Goal: Information Seeking & Learning: Learn about a topic

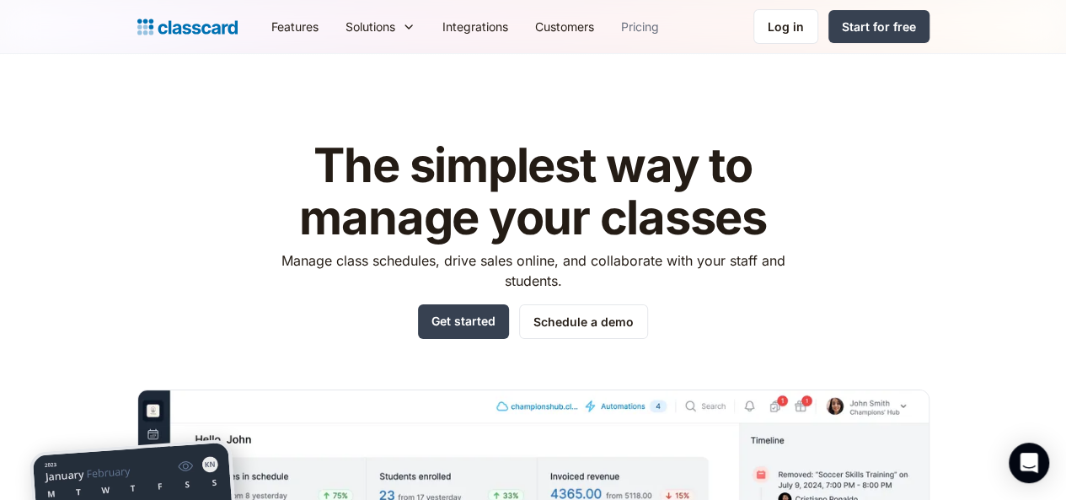
click at [607, 23] on link "Pricing" at bounding box center [639, 27] width 65 height 38
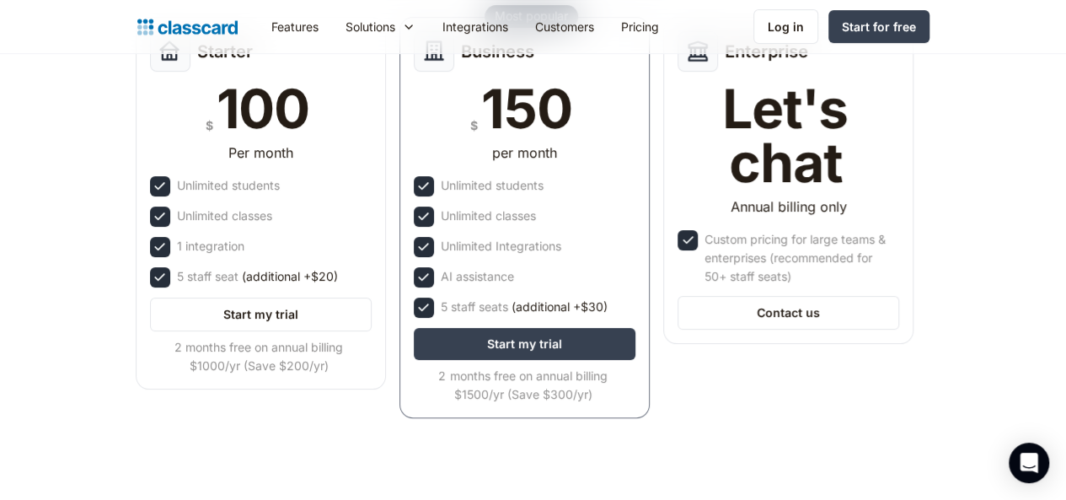
scroll to position [227, 0]
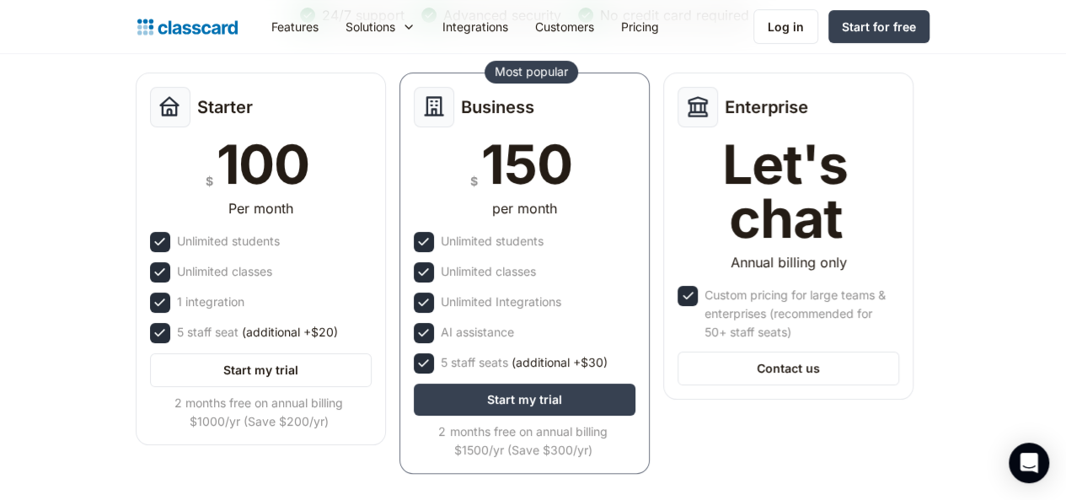
click at [627, 8] on nav "Features Resources Blog The latest industry news, updates and info. Customer st…" at bounding box center [593, 27] width 671 height 38
click at [890, 388] on div "Starter $ 100 Per month Unlimited students Unlimited classes 1 integration 5 st…" at bounding box center [525, 278] width 792 height 425
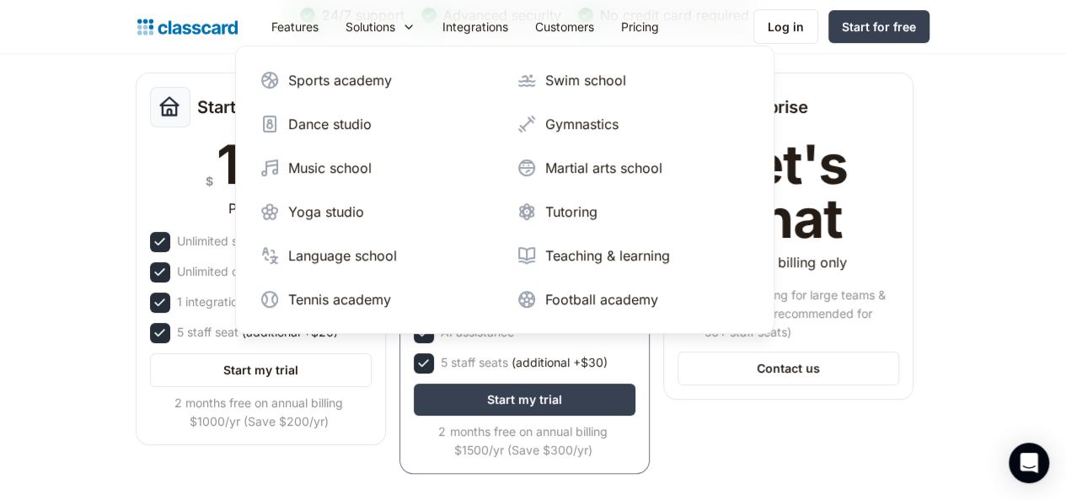
click at [137, 31] on img "home" at bounding box center [187, 27] width 100 height 24
